Goal: Check status: Check status

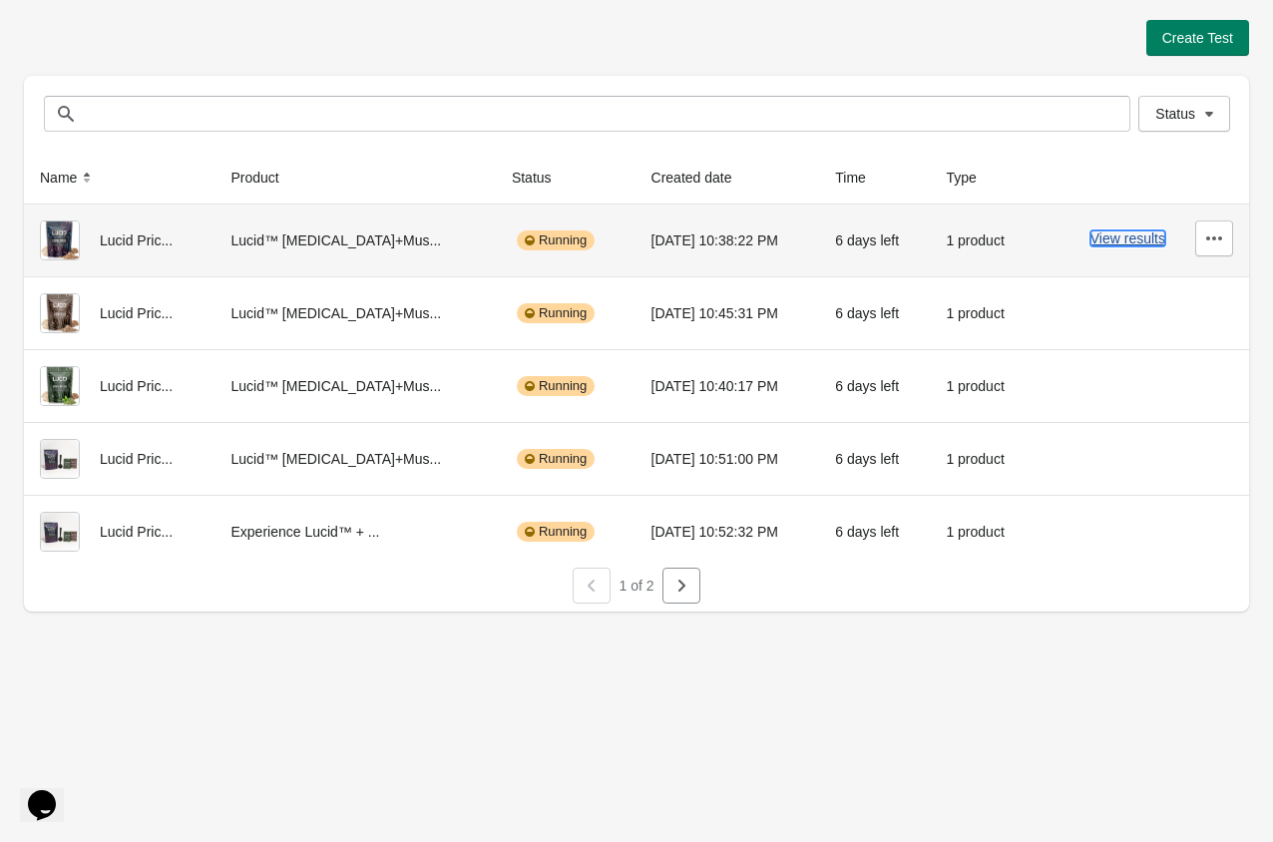
click at [1142, 238] on button "View results" at bounding box center [1128, 238] width 75 height 16
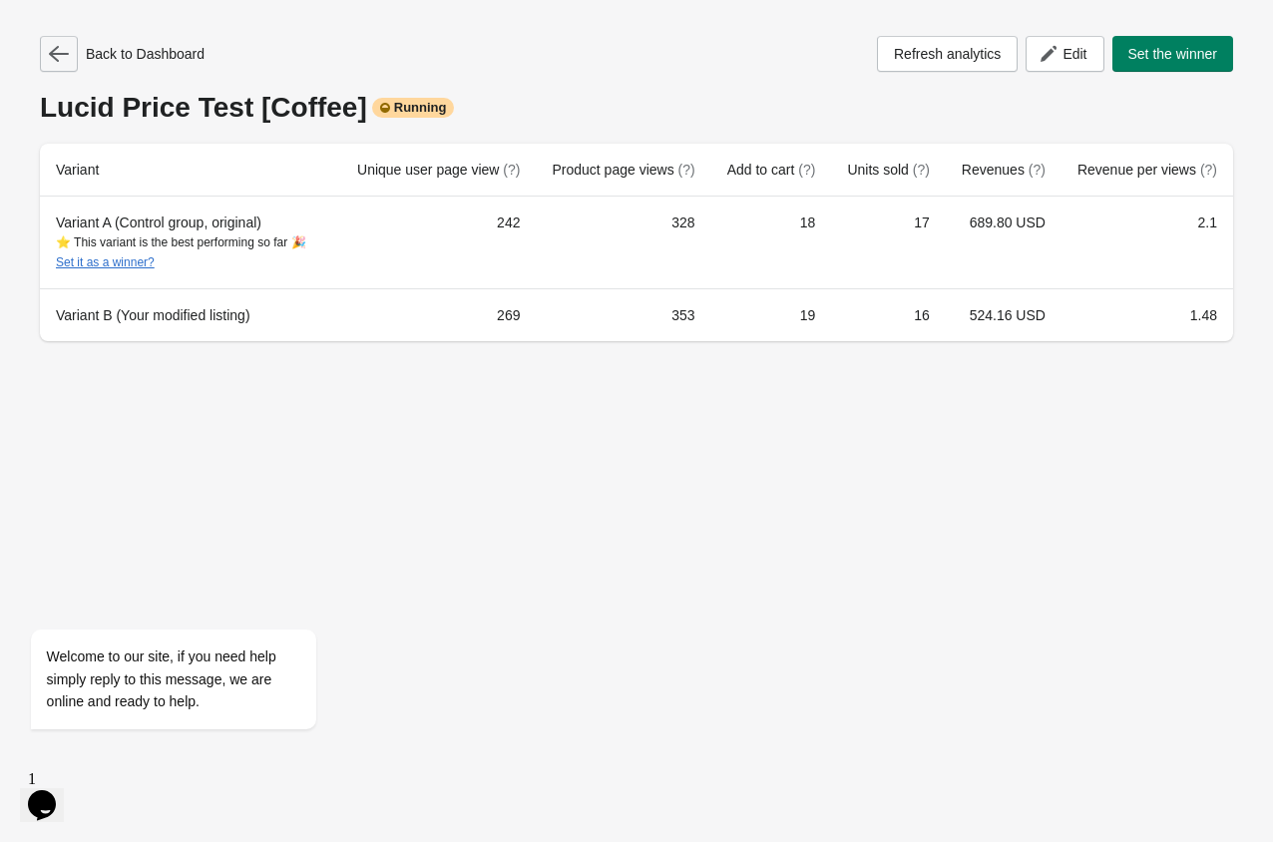
click at [64, 44] on icon "button" at bounding box center [59, 54] width 20 height 20
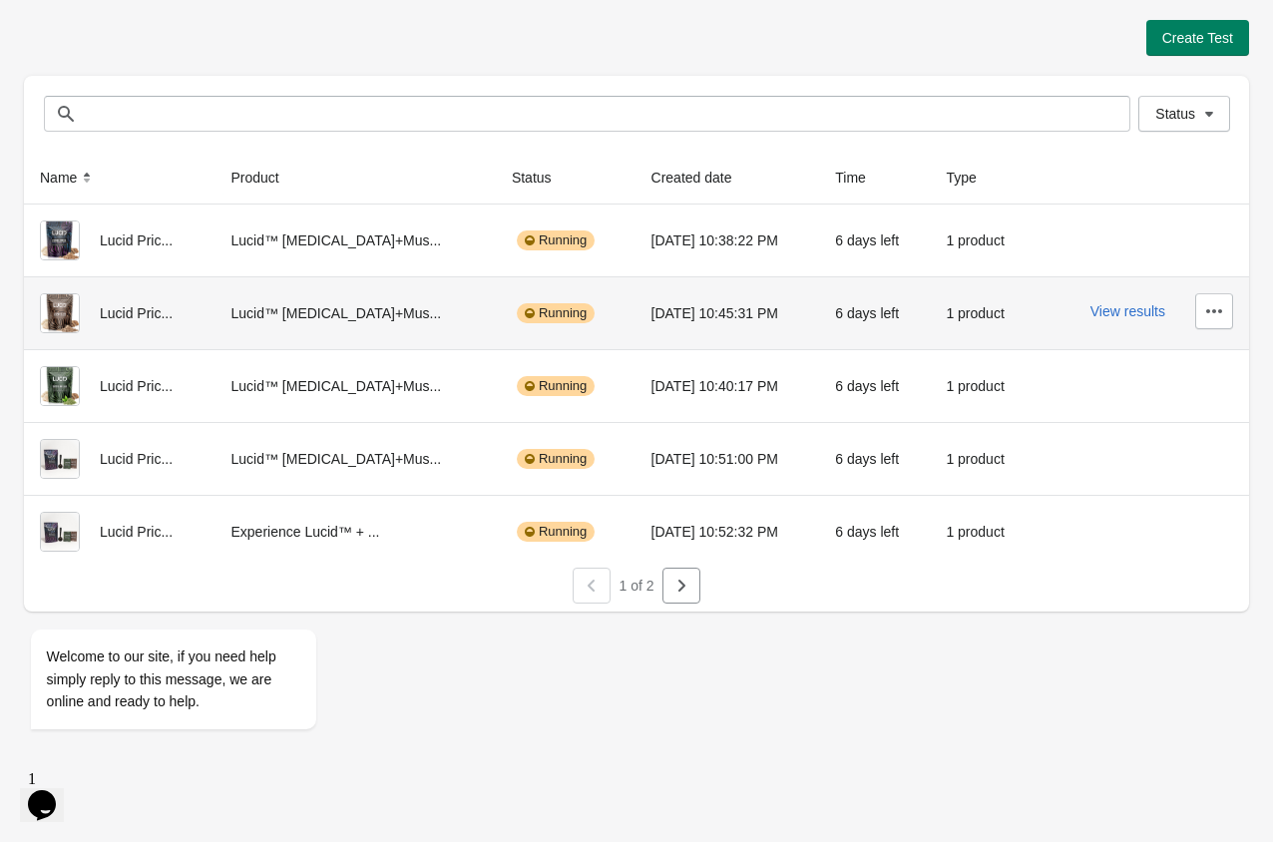
click at [1132, 320] on div "View results" at bounding box center [1142, 311] width 183 height 36
click at [1140, 315] on button "View results" at bounding box center [1128, 311] width 75 height 16
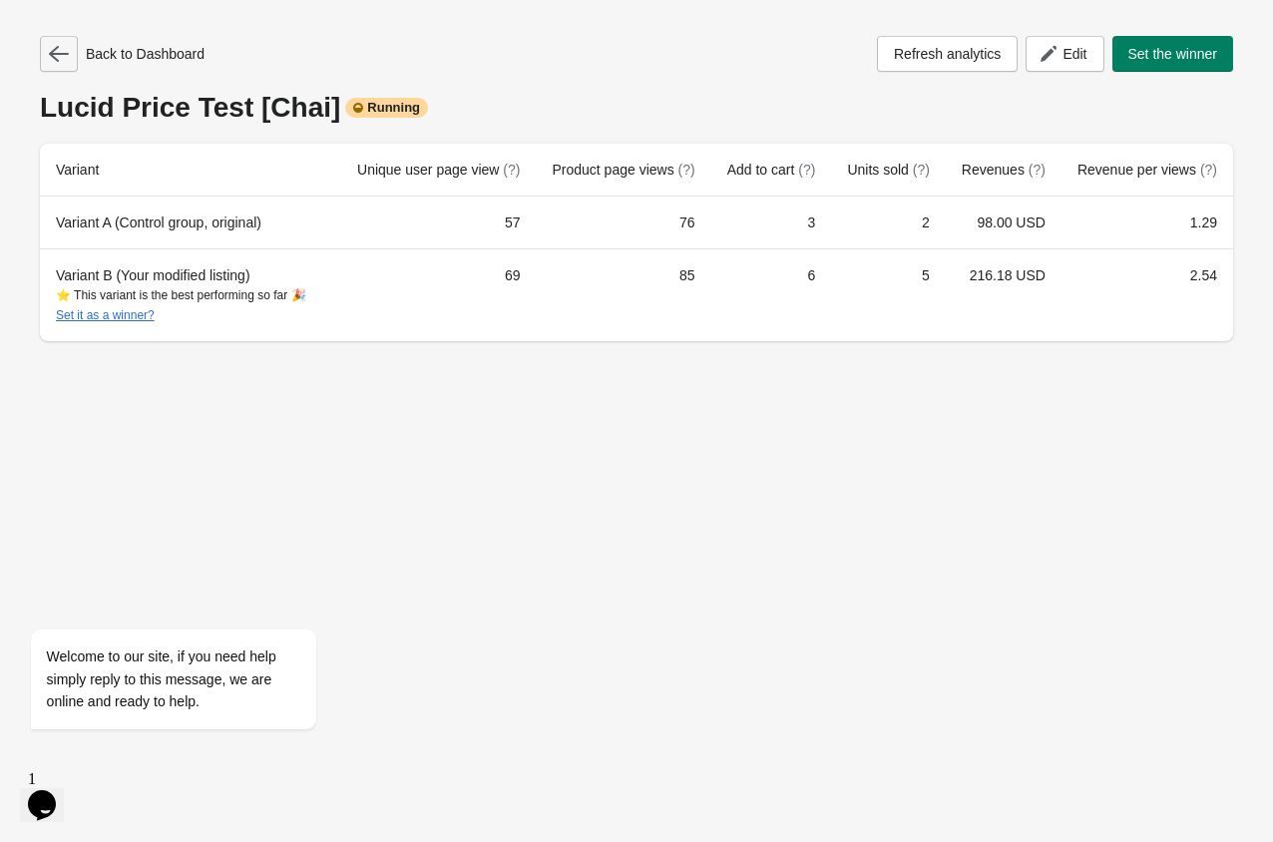
click at [55, 55] on icon "button" at bounding box center [59, 54] width 20 height 20
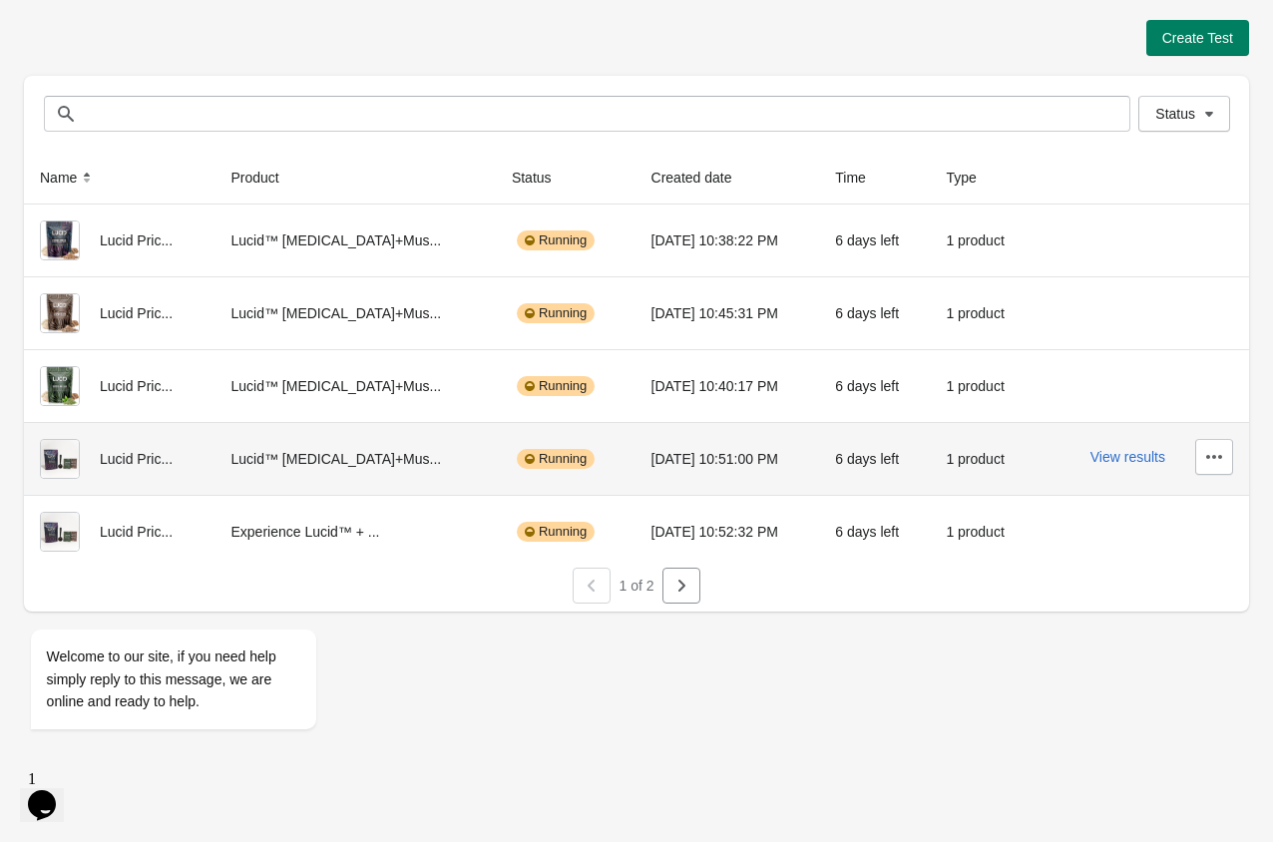
click at [1140, 468] on div "View results" at bounding box center [1142, 457] width 183 height 36
click at [1159, 460] on button "View results" at bounding box center [1128, 457] width 75 height 16
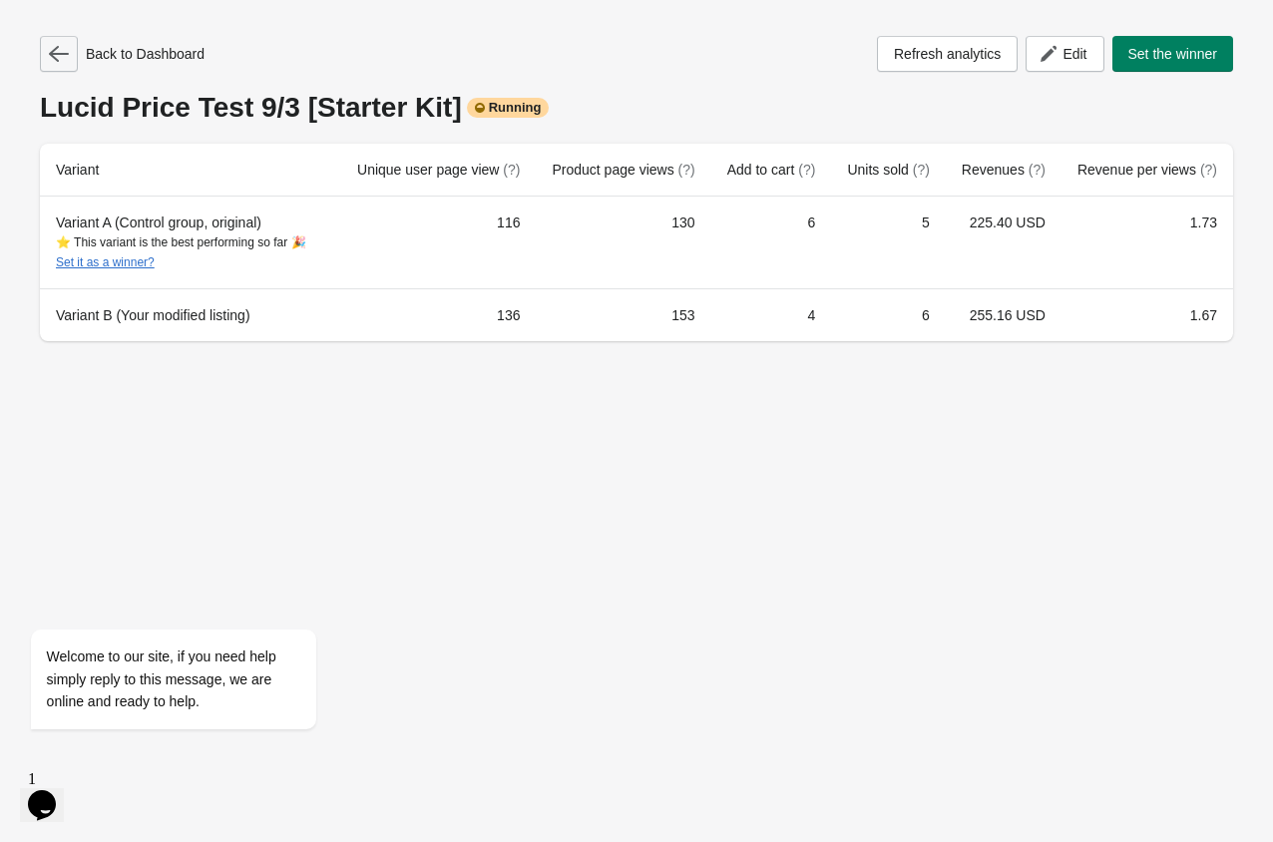
click at [53, 61] on icon "button" at bounding box center [59, 54] width 20 height 20
